Goal: Information Seeking & Learning: Learn about a topic

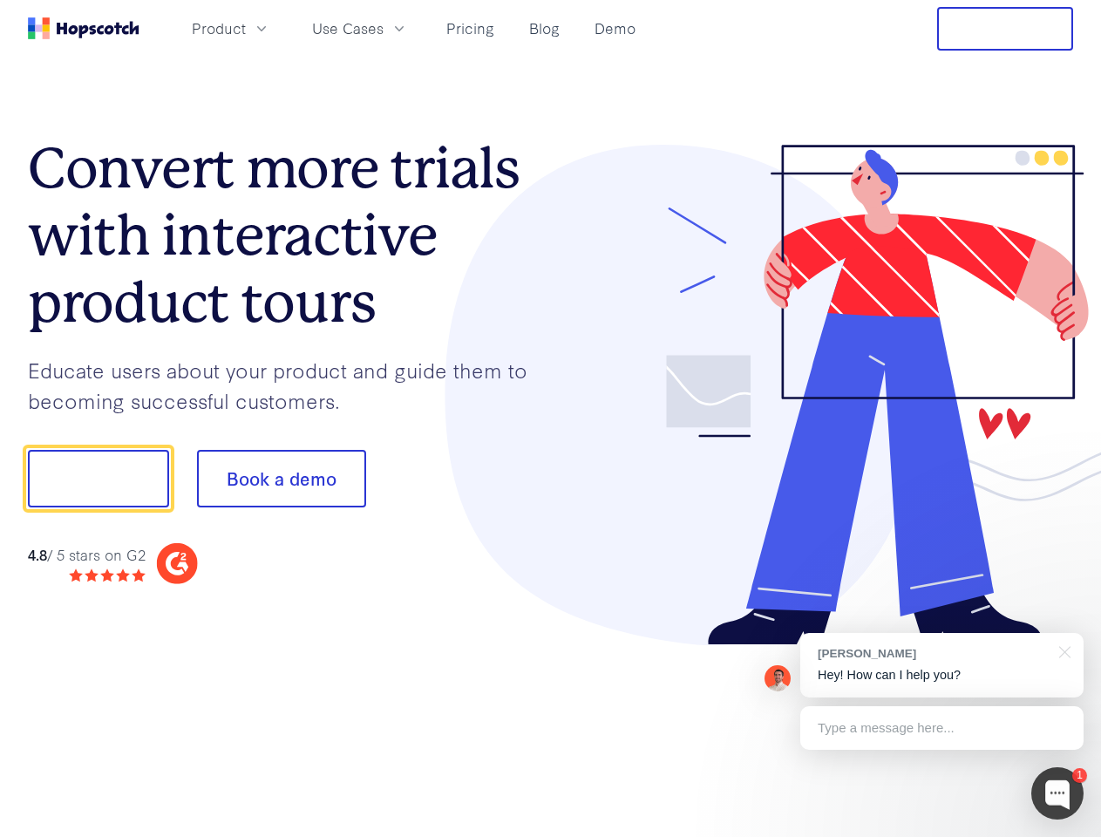
click at [551, 419] on div at bounding box center [812, 395] width 523 height 501
click at [246, 28] on span "Product" at bounding box center [219, 28] width 54 height 22
click at [384, 28] on span "Use Cases" at bounding box center [347, 28] width 71 height 22
click at [1005, 29] on button "Free Trial" at bounding box center [1005, 29] width 136 height 44
click at [98, 479] on button "Show me!" at bounding box center [98, 479] width 141 height 58
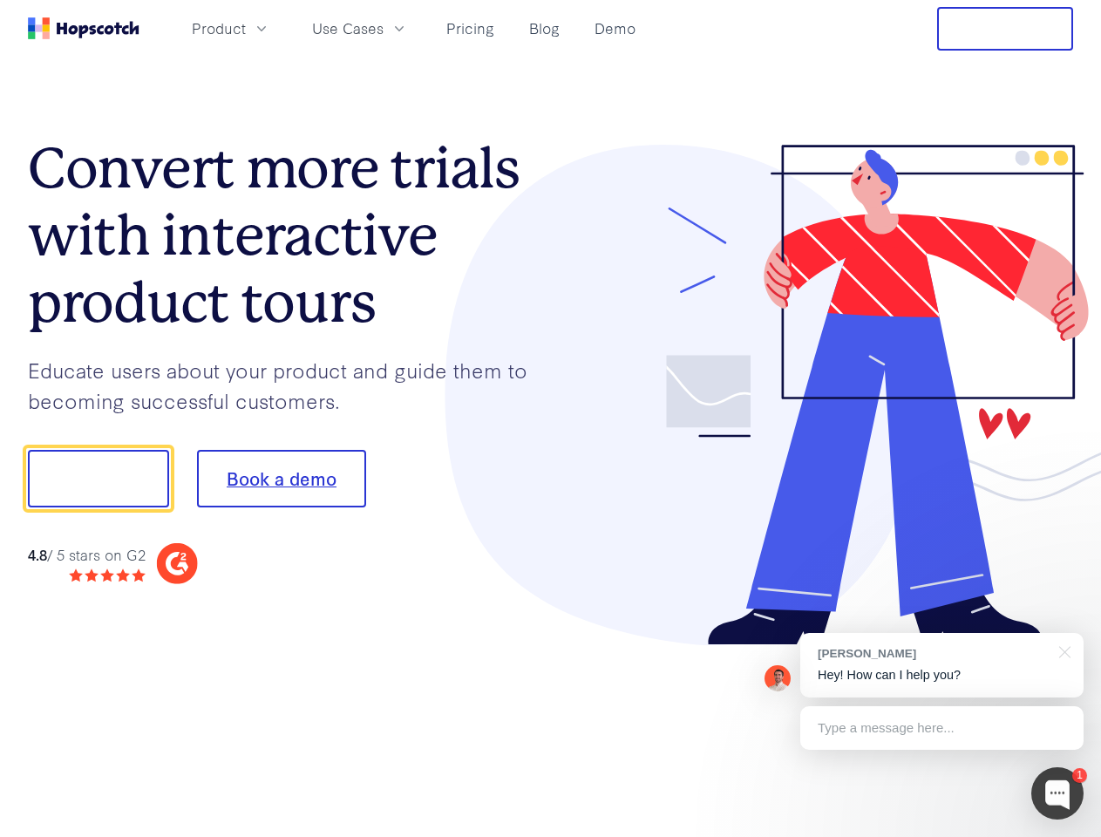
click at [281, 479] on button "Book a demo" at bounding box center [281, 479] width 169 height 58
click at [1058, 793] on div at bounding box center [1057, 793] width 52 height 52
click at [942, 665] on div "[PERSON_NAME] Hey! How can I help you?" at bounding box center [941, 665] width 283 height 65
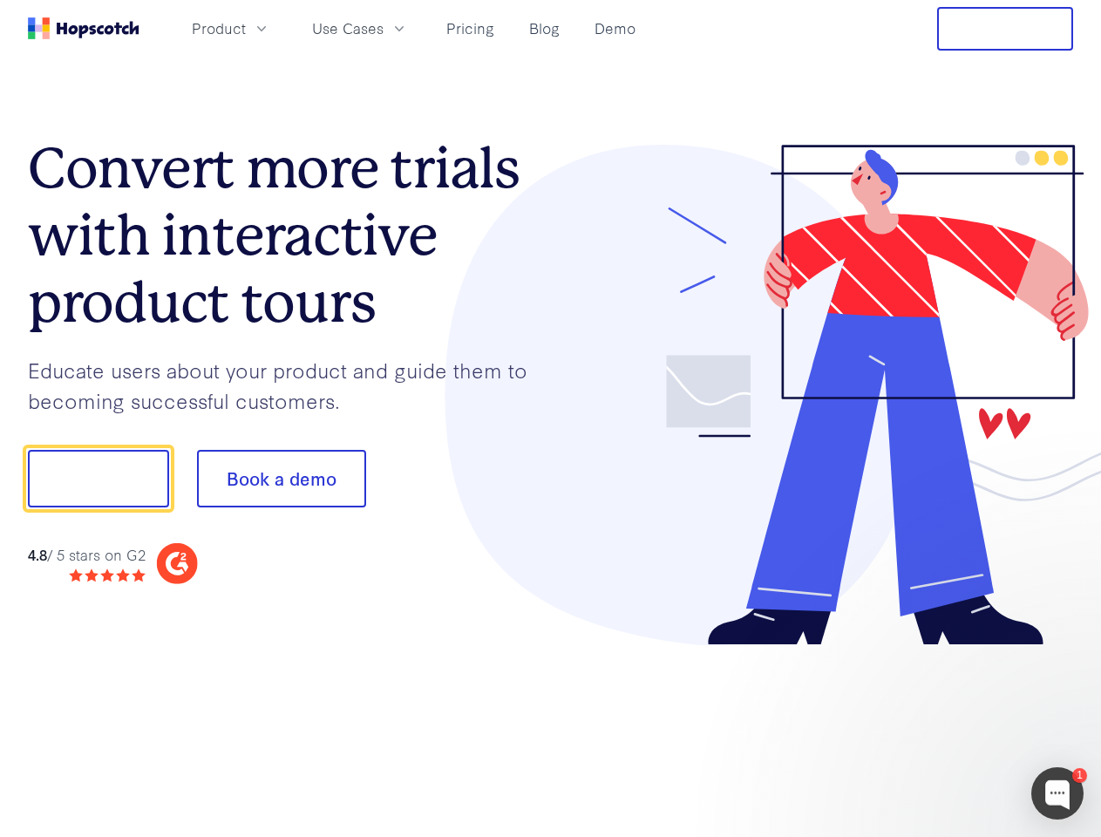
click at [1062, 650] on div at bounding box center [920, 593] width 327 height 348
click at [942, 728] on div at bounding box center [920, 593] width 327 height 348
